Goal: Task Accomplishment & Management: Manage account settings

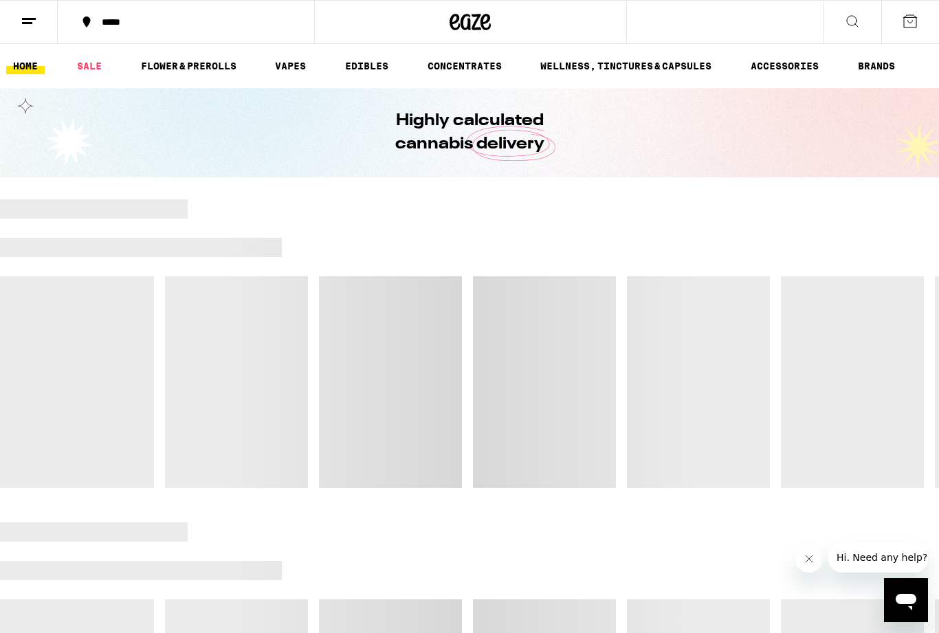
click at [41, 24] on button at bounding box center [29, 22] width 58 height 43
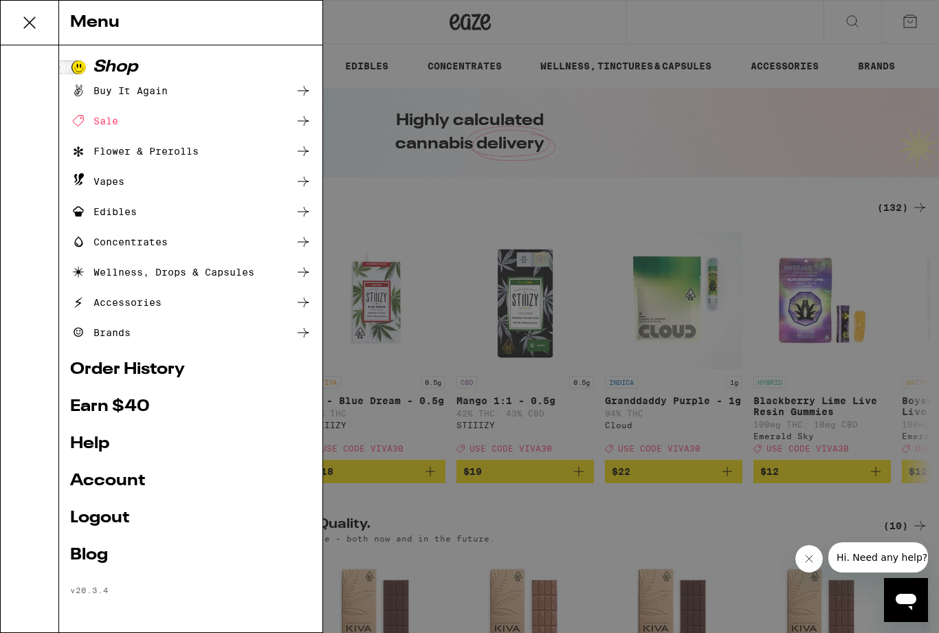
click at [110, 473] on link "Account" at bounding box center [190, 481] width 241 height 16
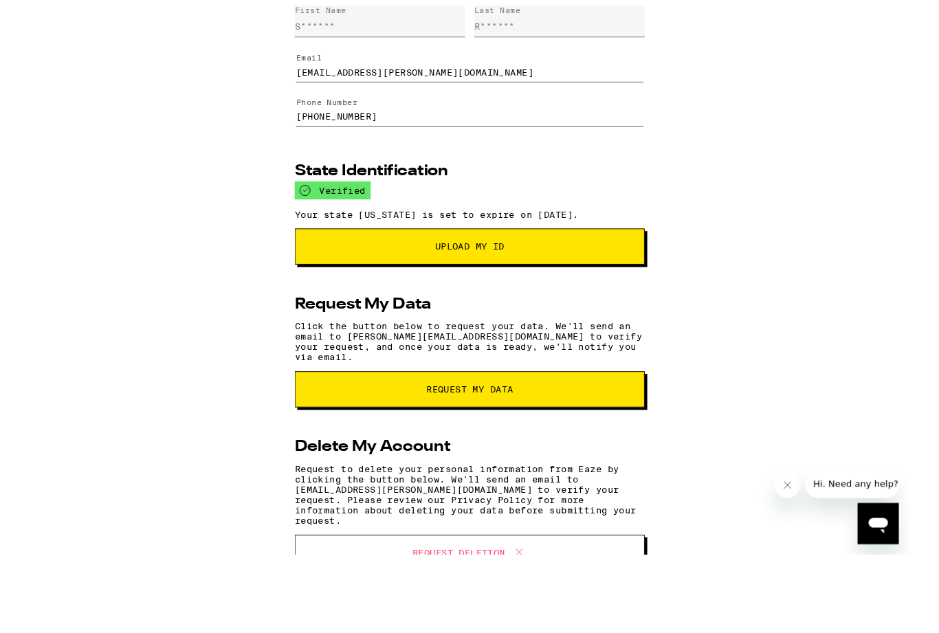
scroll to position [56, 0]
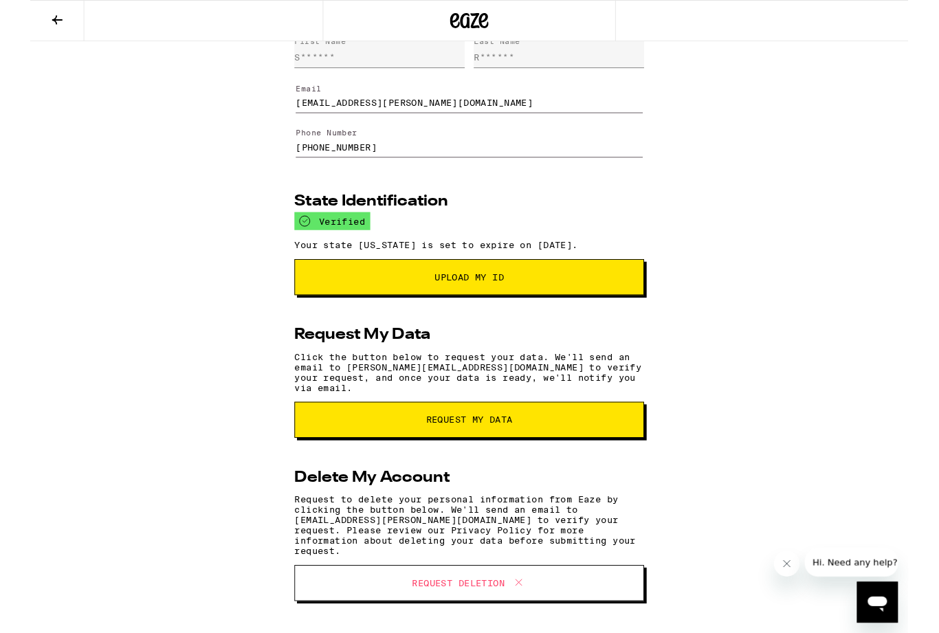
click at [25, 18] on icon at bounding box center [29, 21] width 16 height 16
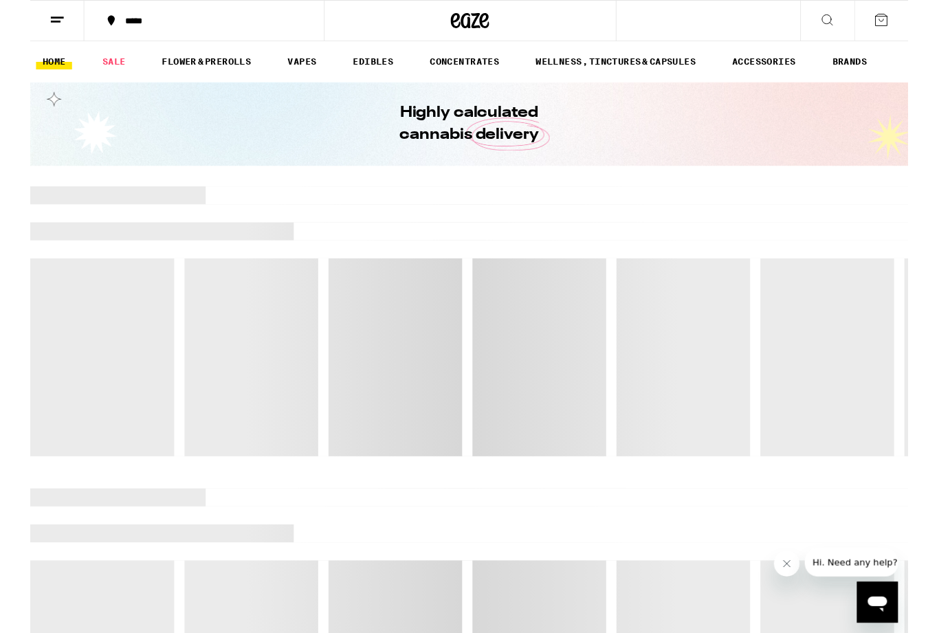
click at [47, 34] on button at bounding box center [29, 22] width 58 height 43
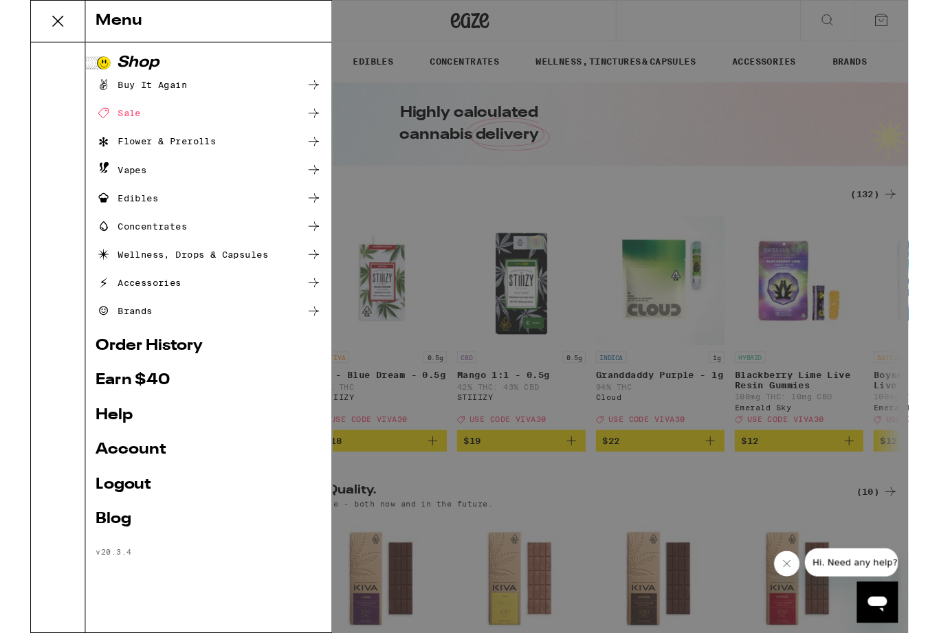
click at [99, 519] on link "Logout" at bounding box center [190, 518] width 241 height 16
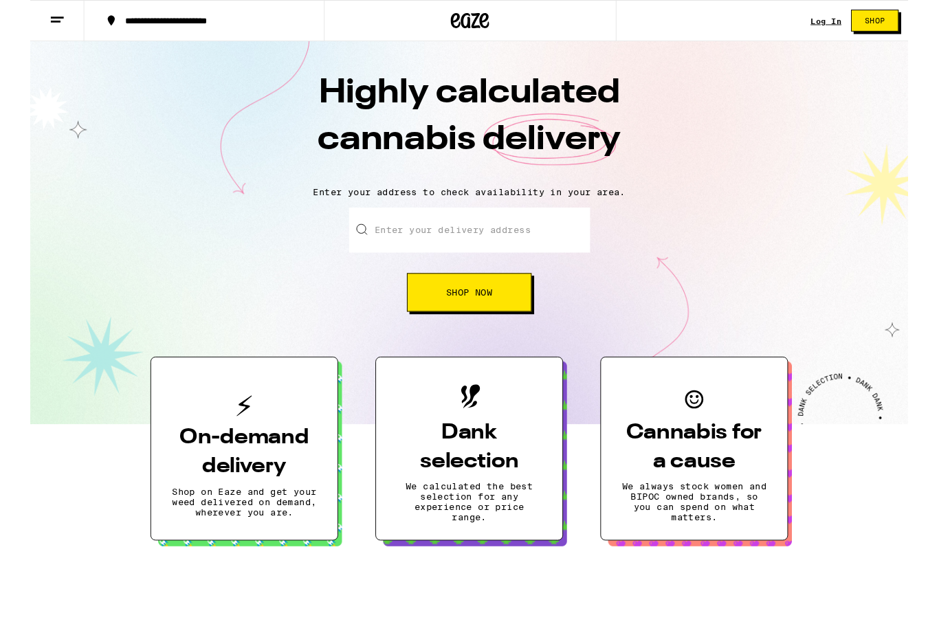
click at [851, 21] on link "Log In" at bounding box center [850, 22] width 33 height 9
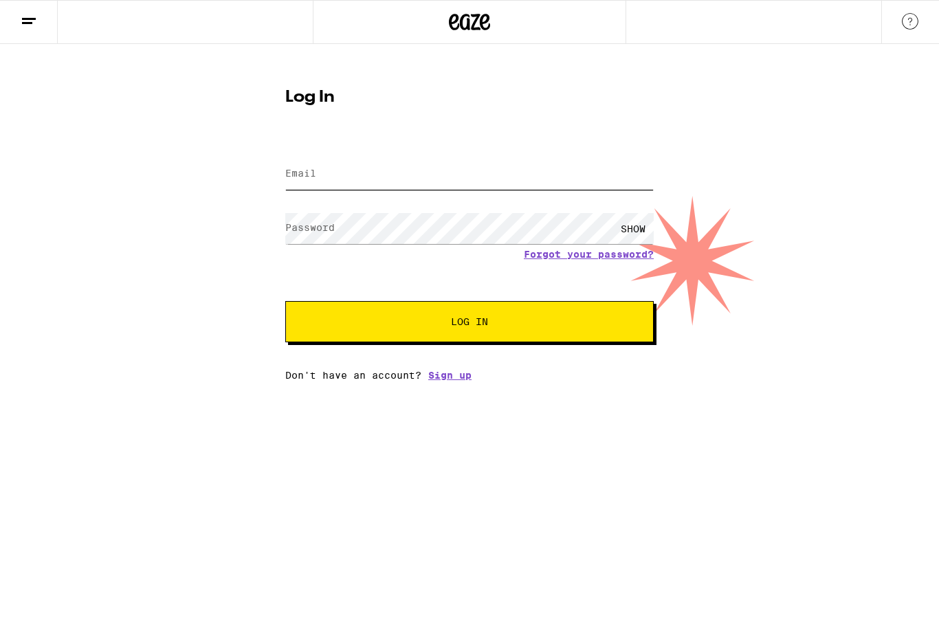
click at [533, 177] on input "Email" at bounding box center [469, 174] width 368 height 31
type input "[PERSON_NAME][EMAIL_ADDRESS][PERSON_NAME][DOMAIN_NAME]"
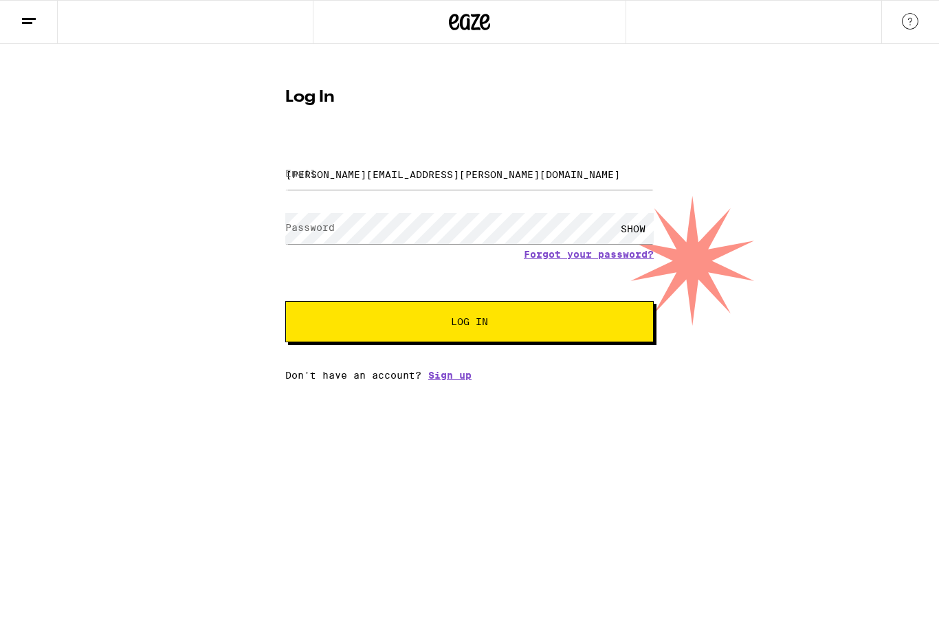
click at [469, 324] on button "Log In" at bounding box center [469, 321] width 368 height 41
